Goal: Find specific page/section: Find specific page/section

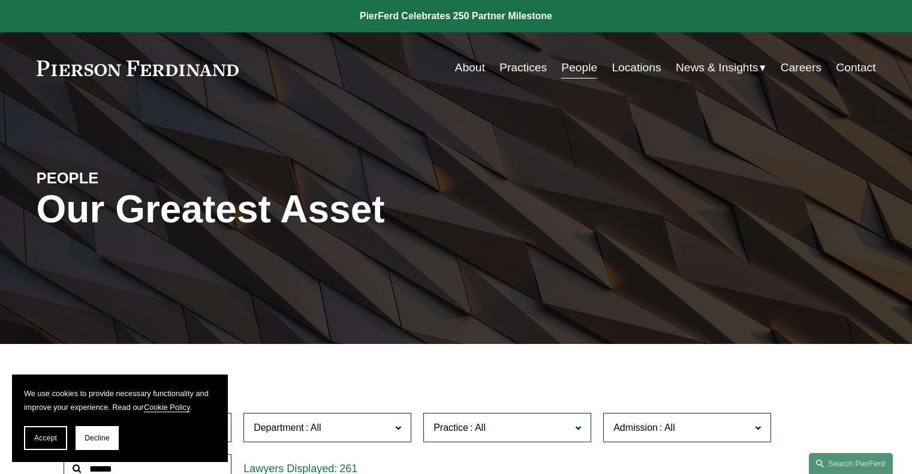
scroll to position [360, 0]
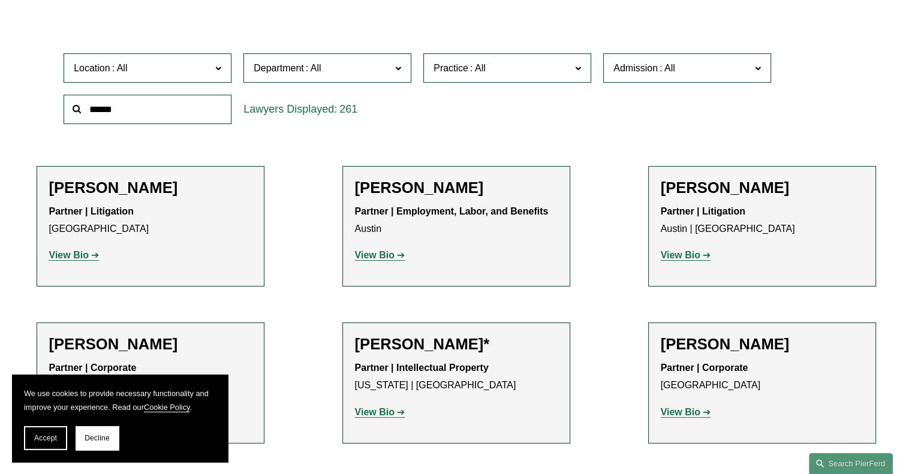
click at [115, 113] on input "text" at bounding box center [148, 109] width 168 height 29
type input "******"
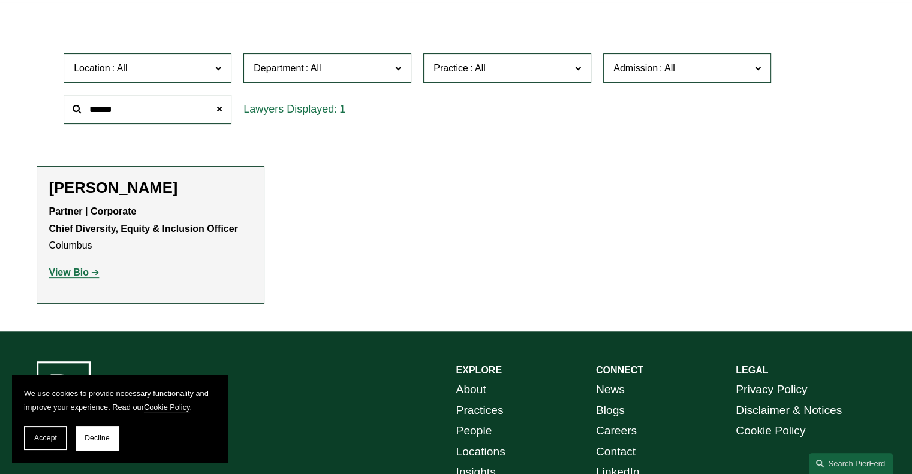
click at [64, 273] on strong "View Bio" at bounding box center [69, 272] width 40 height 10
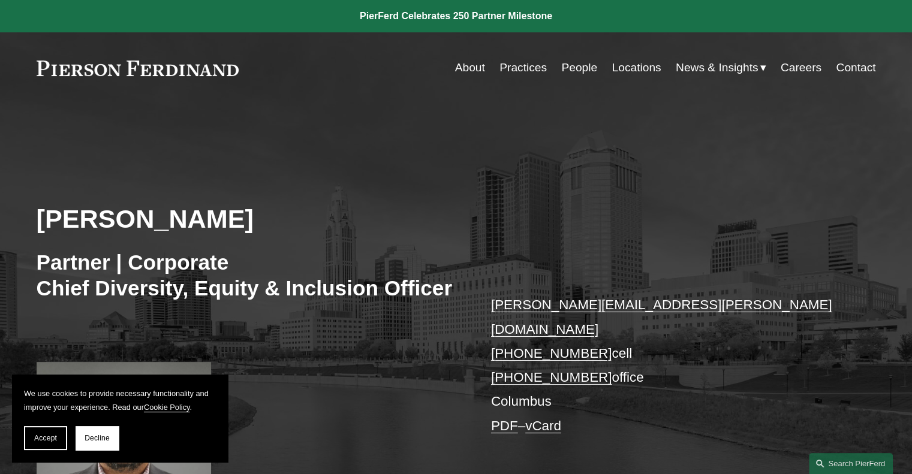
click at [784, 67] on link "Careers" at bounding box center [801, 67] width 41 height 23
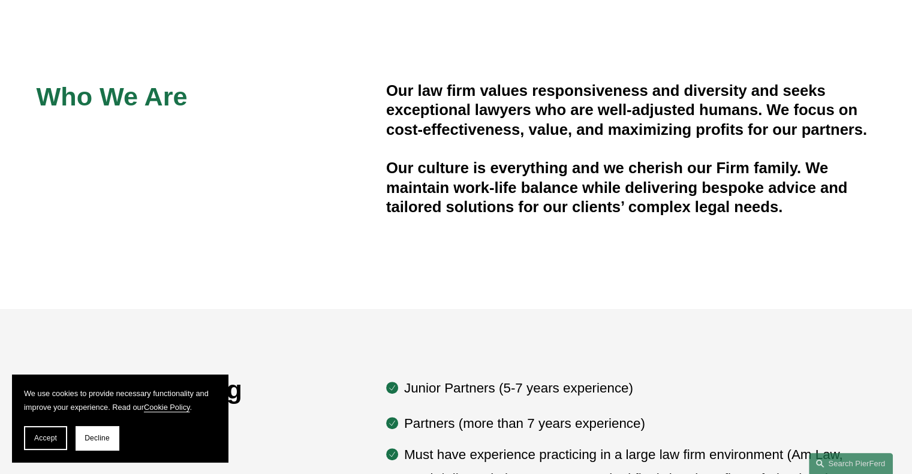
scroll to position [480, 0]
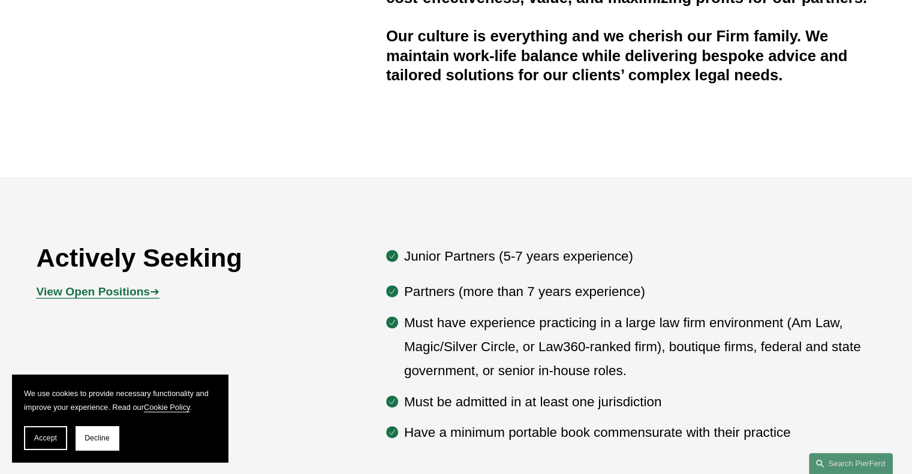
click at [93, 290] on strong "View Open Positions" at bounding box center [93, 291] width 113 height 13
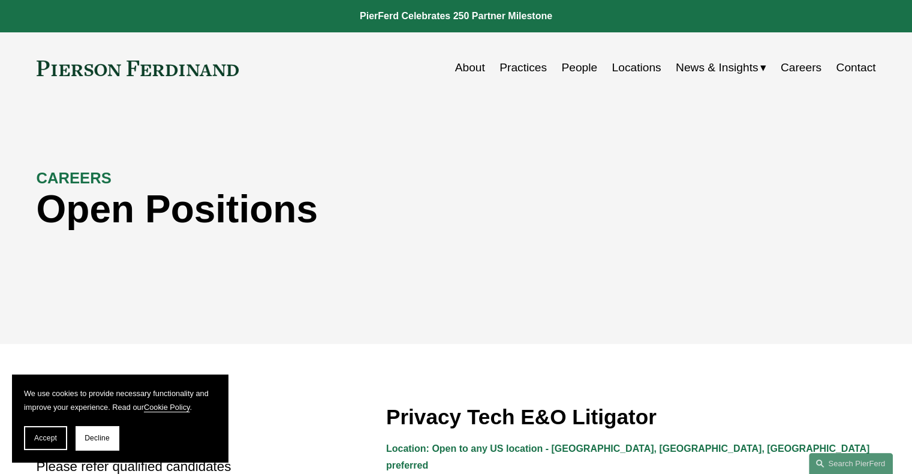
click at [561, 67] on link "People" at bounding box center [579, 67] width 36 height 23
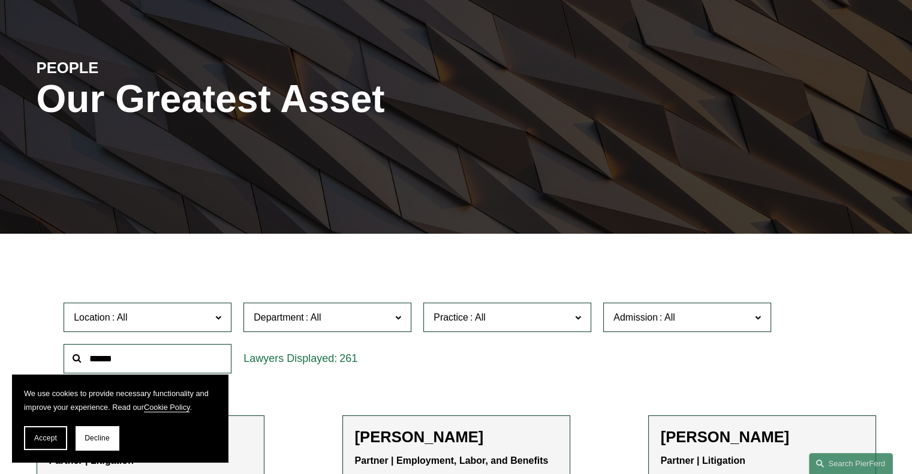
scroll to position [240, 0]
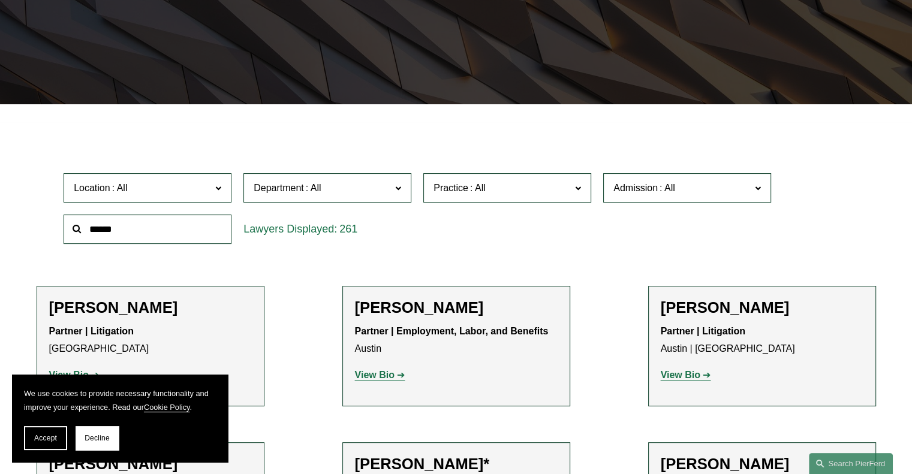
click at [161, 227] on input "text" at bounding box center [148, 229] width 168 height 29
type input "*****"
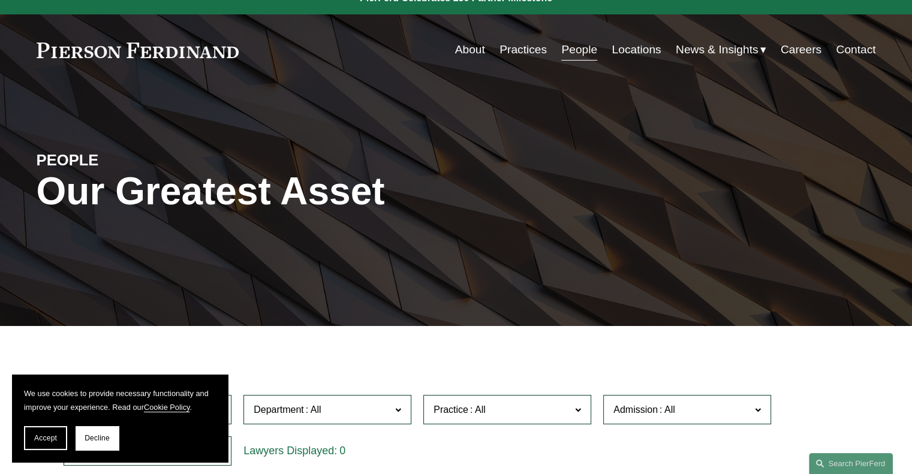
scroll to position [0, 0]
